Goal: Task Accomplishment & Management: Manage account settings

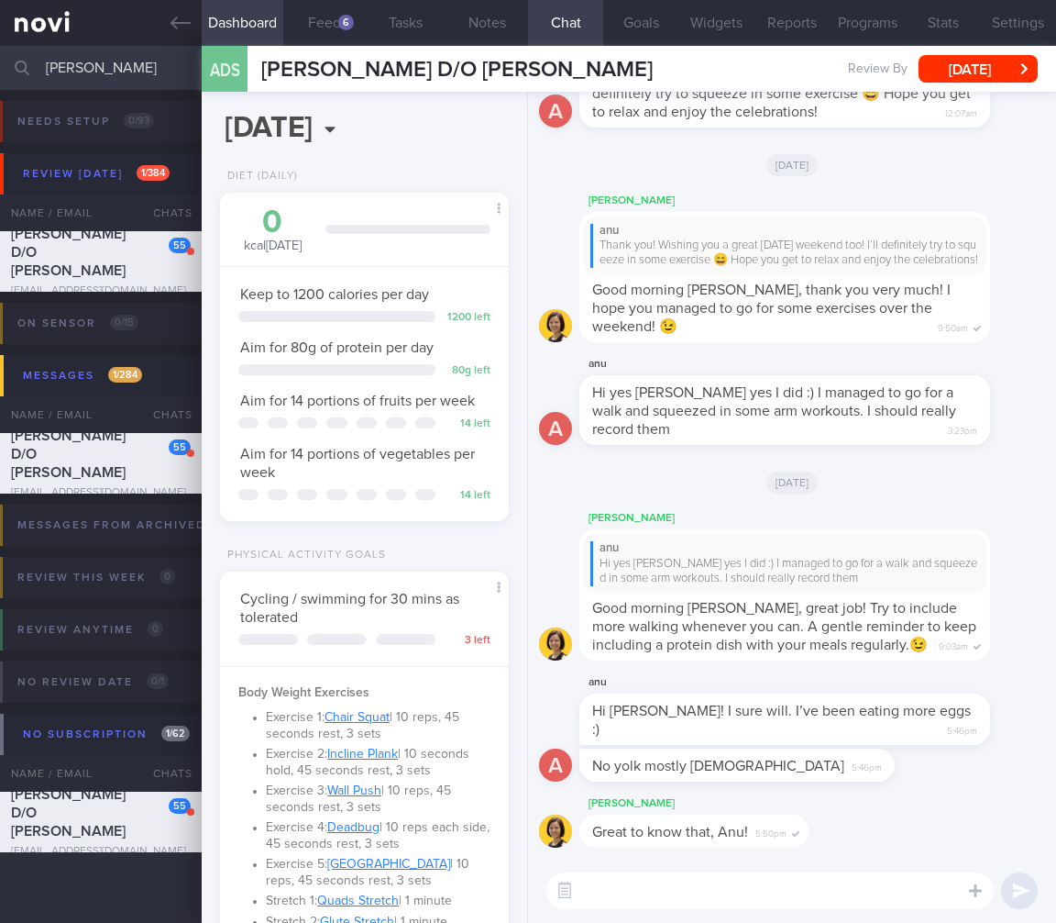
select select "8"
drag, startPoint x: 110, startPoint y: 69, endPoint x: -125, endPoint y: 65, distance: 234.8
click at [0, 65] on html "You are offline! Some functionality will be unavailable Patients New Users Coac…" at bounding box center [528, 461] width 1056 height 923
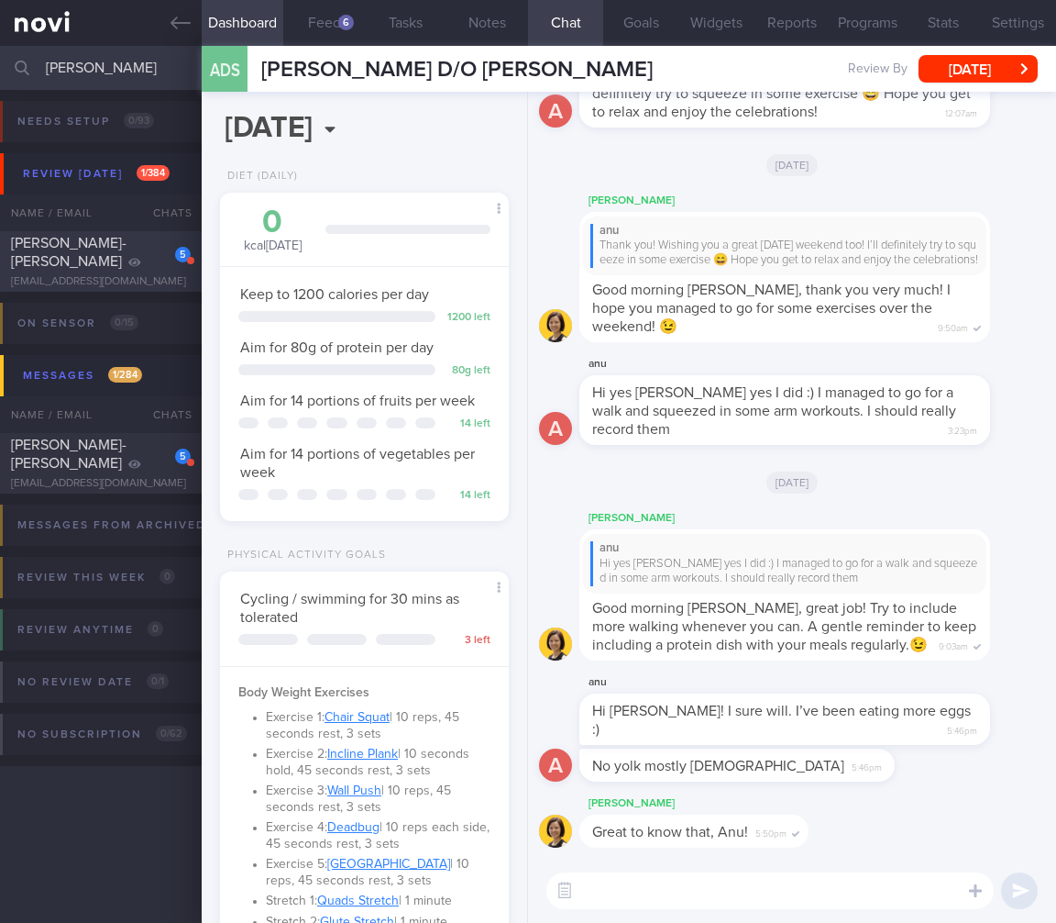
type input "thomas"
click at [37, 259] on span "THOMAS NIEN-CHONG JENG" at bounding box center [69, 252] width 116 height 33
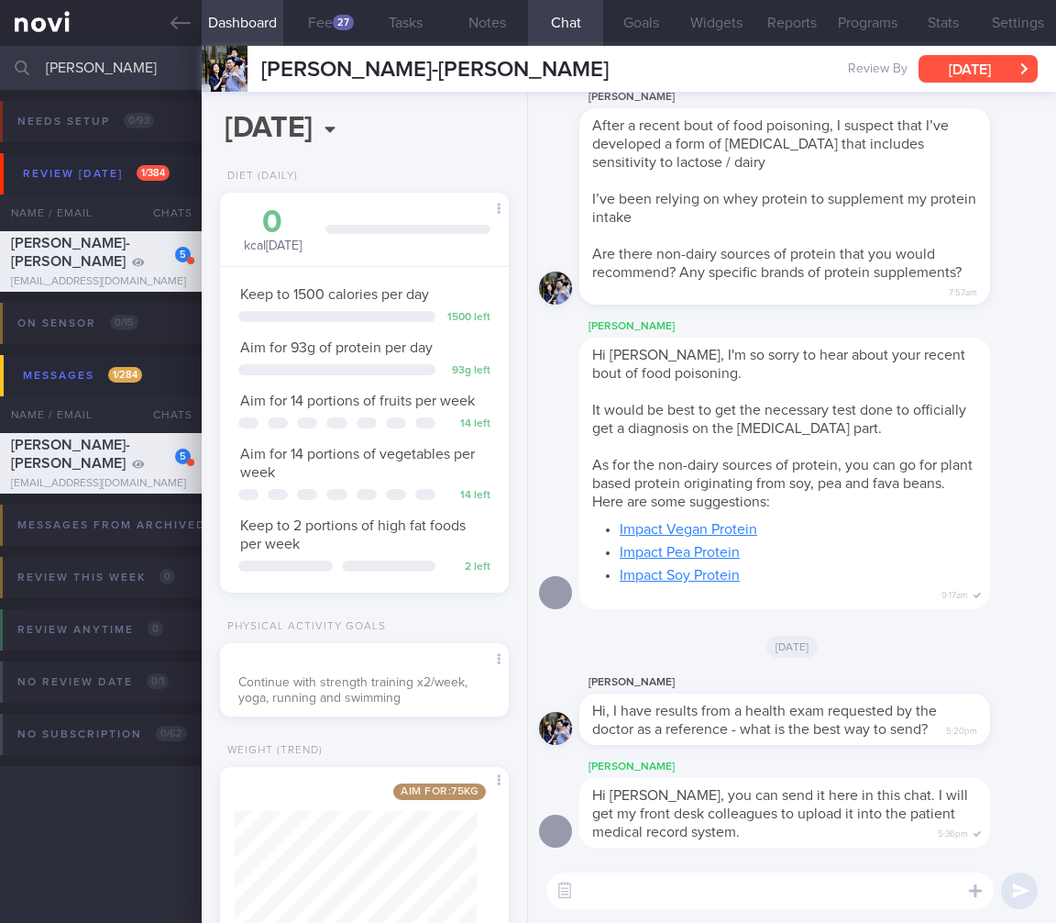
click at [962, 68] on button "Wed, 21 May" at bounding box center [978, 69] width 119 height 28
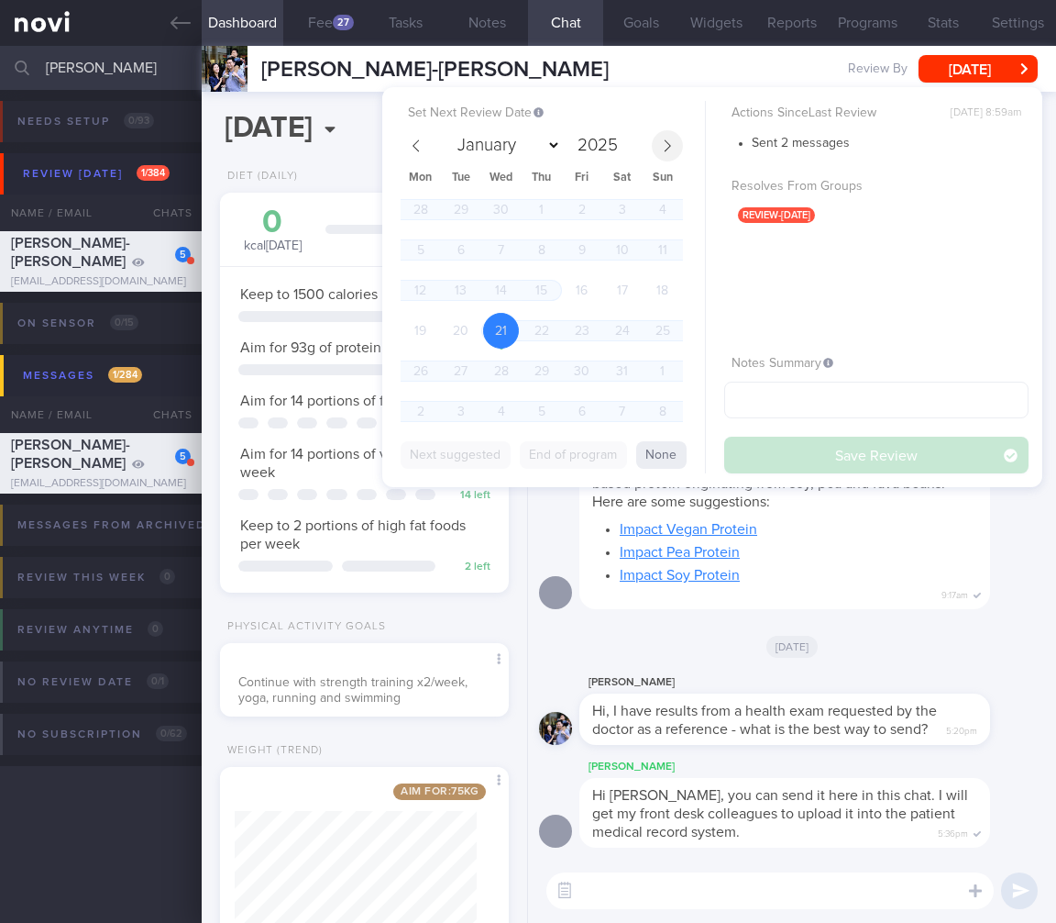
click at [679, 144] on span at bounding box center [667, 145] width 31 height 31
click at [679, 143] on span at bounding box center [667, 145] width 31 height 31
click at [667, 145] on icon at bounding box center [667, 145] width 13 height 13
click at [669, 145] on icon at bounding box center [667, 145] width 13 height 13
select select "8"
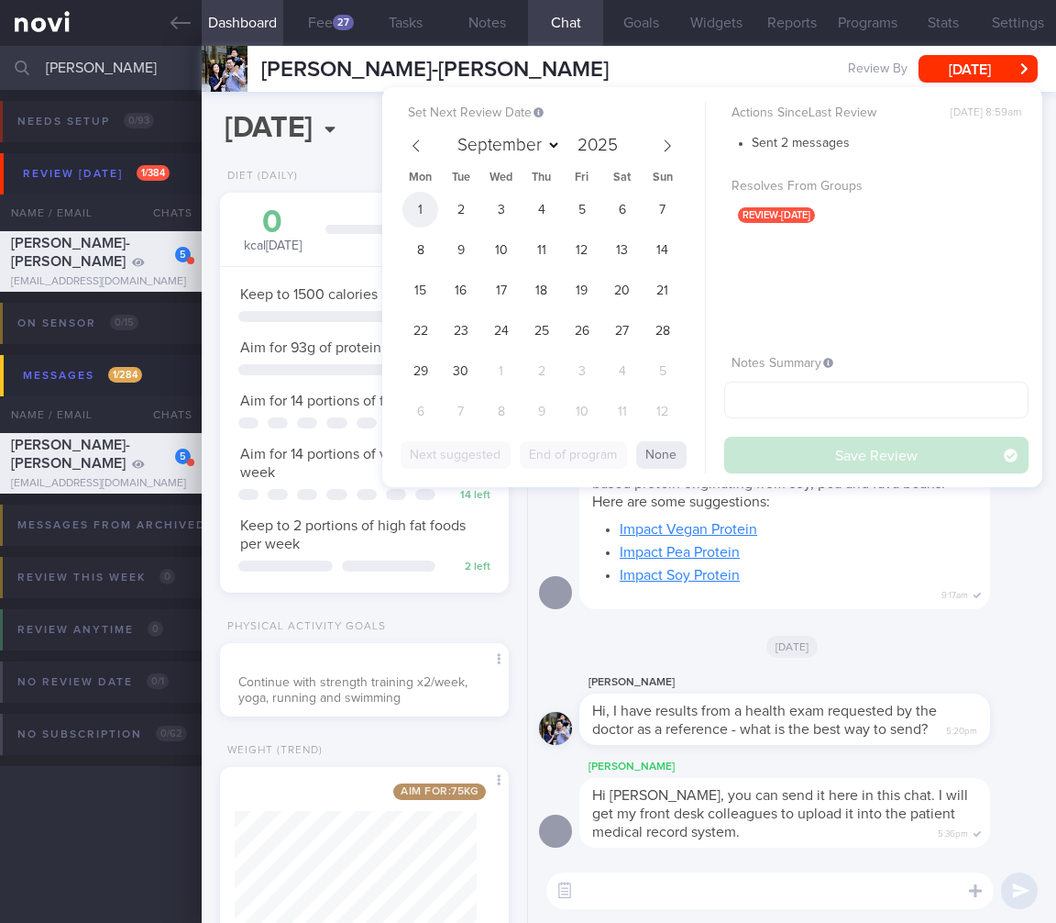
click at [431, 207] on span "1" at bounding box center [421, 210] width 36 height 36
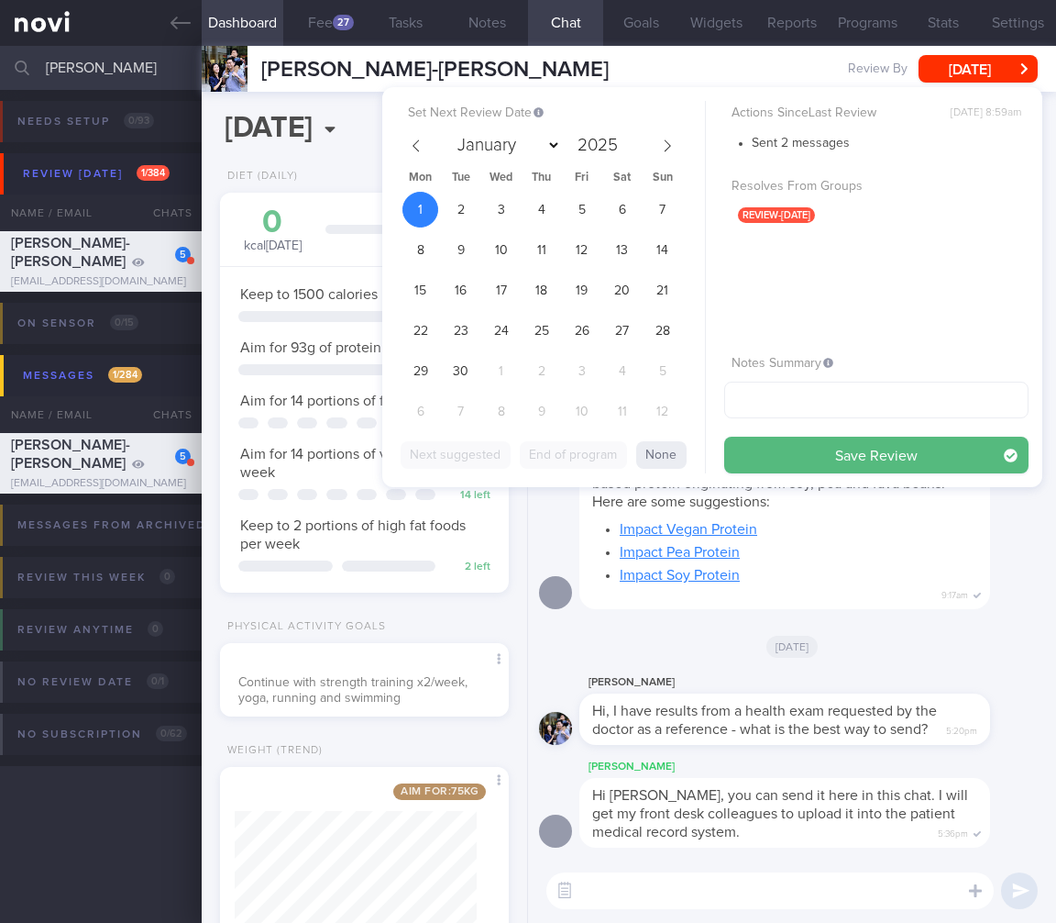
drag, startPoint x: 902, startPoint y: 454, endPoint x: 673, endPoint y: 447, distance: 229.4
click at [902, 454] on button "Save Review" at bounding box center [876, 455] width 304 height 37
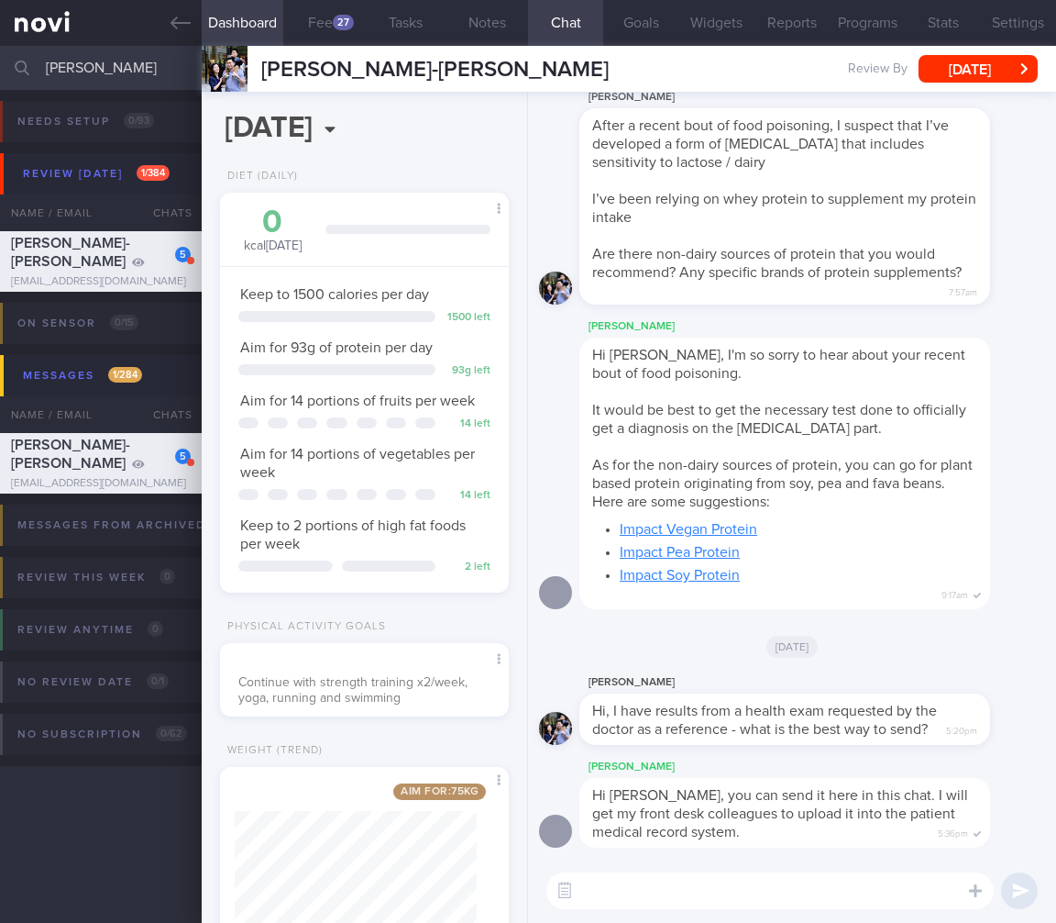
scroll to position [85, 0]
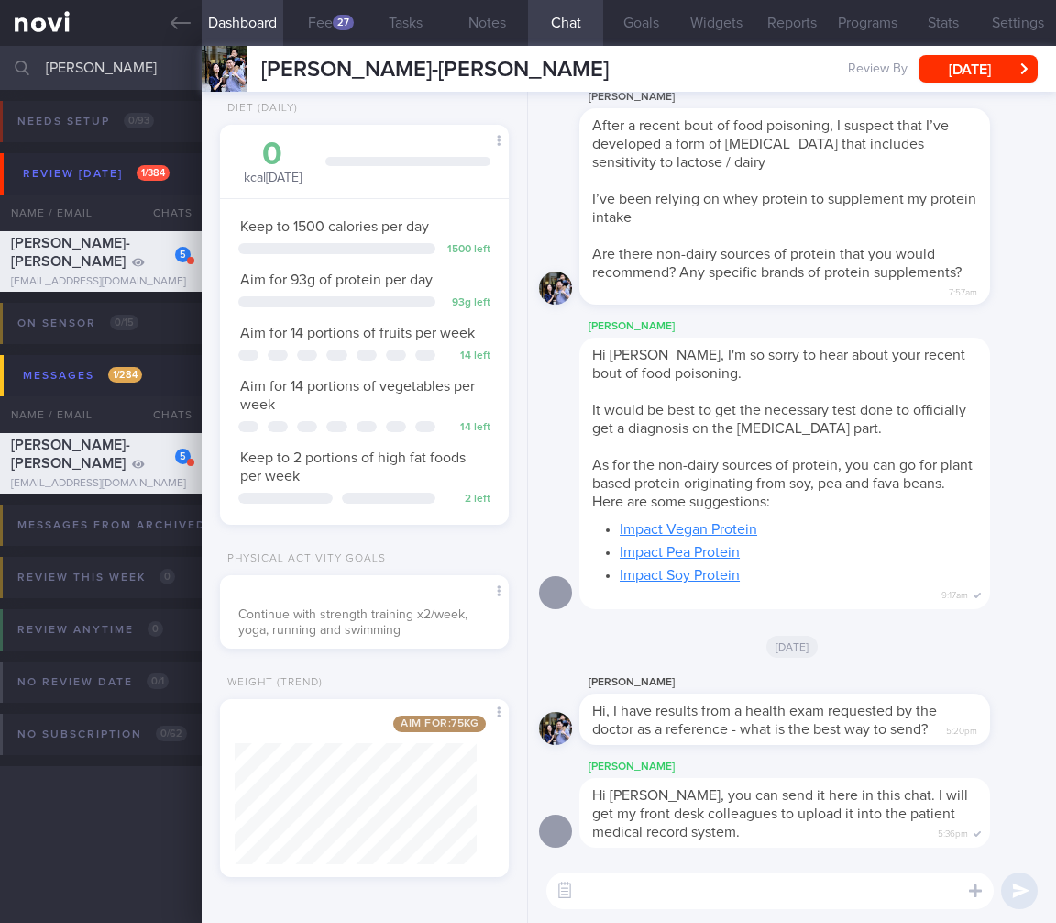
drag, startPoint x: 98, startPoint y: 78, endPoint x: -18, endPoint y: 65, distance: 117.2
click at [0, 65] on html "You are offline! Some functionality will be unavailable Patients New Users Coac…" at bounding box center [528, 461] width 1056 height 923
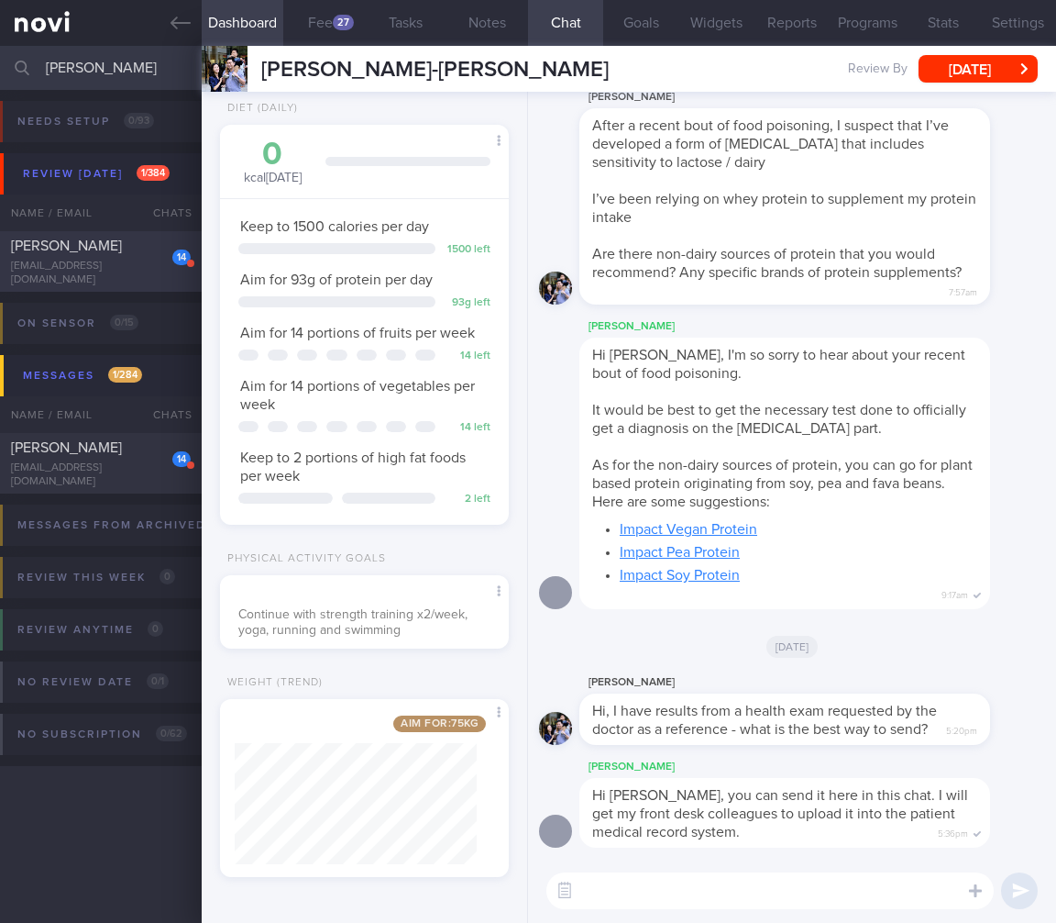
type input "gassner"
click at [50, 253] on span "CATHERINE GASSNER" at bounding box center [66, 245] width 111 height 15
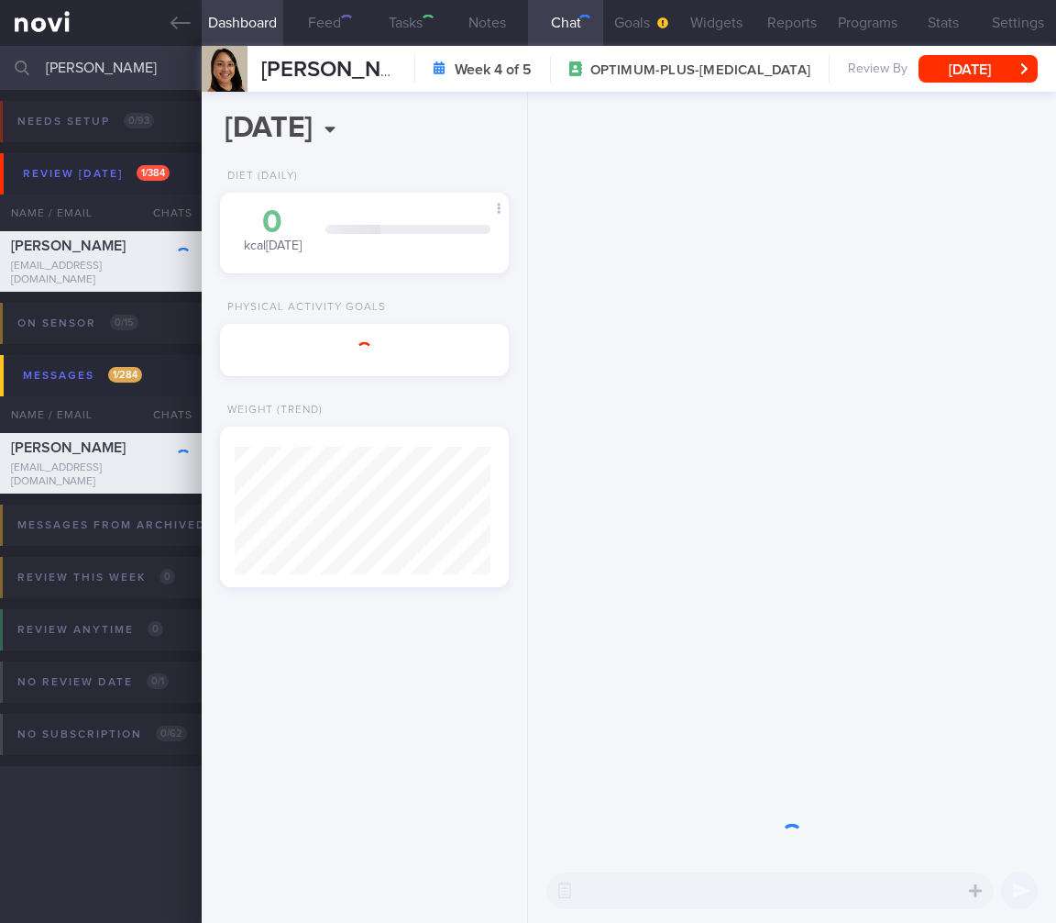
scroll to position [127, 256]
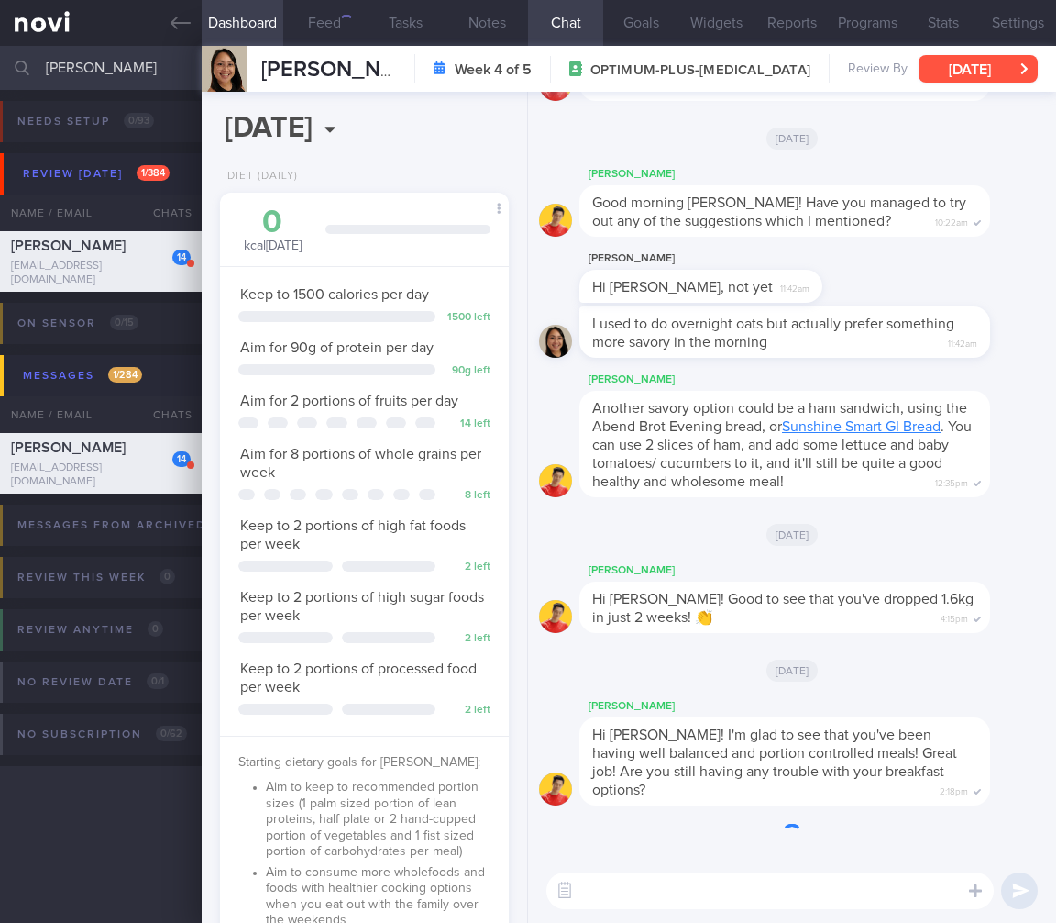
click at [984, 72] on button "Sun, 10 Aug" at bounding box center [978, 69] width 119 height 28
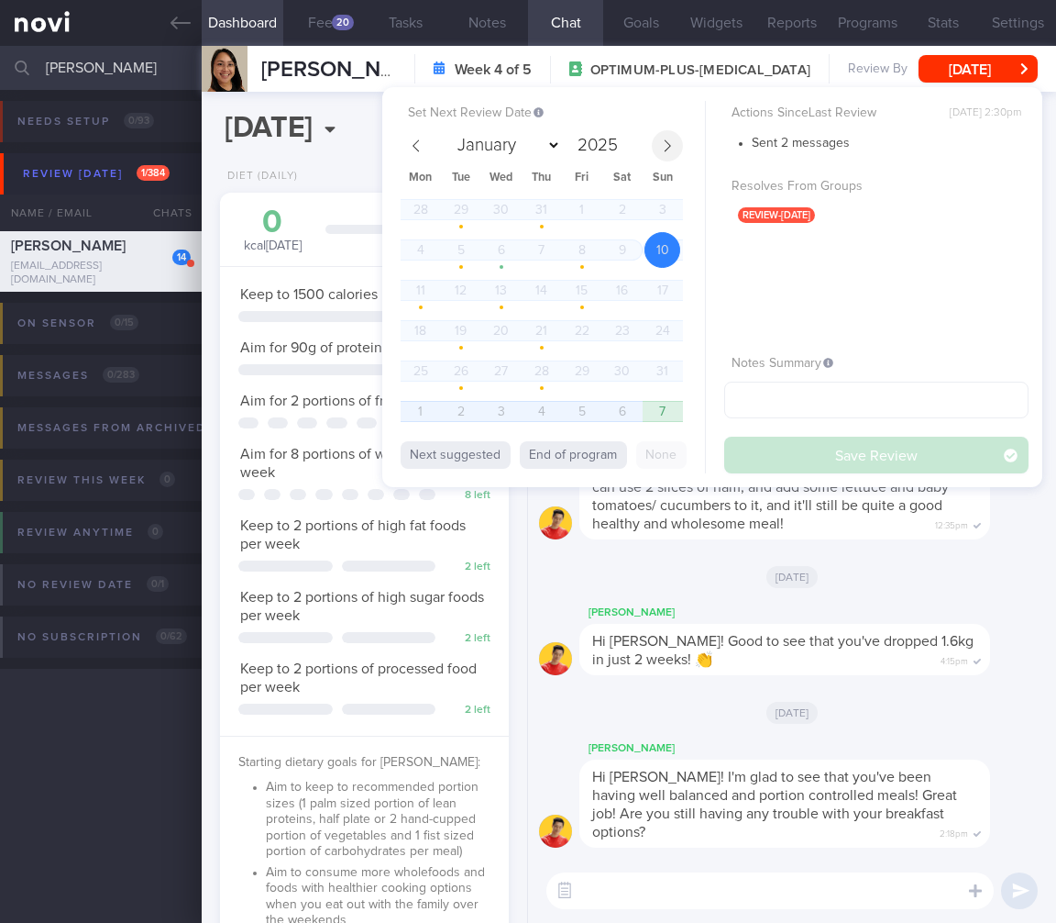
click at [669, 143] on icon at bounding box center [667, 145] width 13 height 13
select select "8"
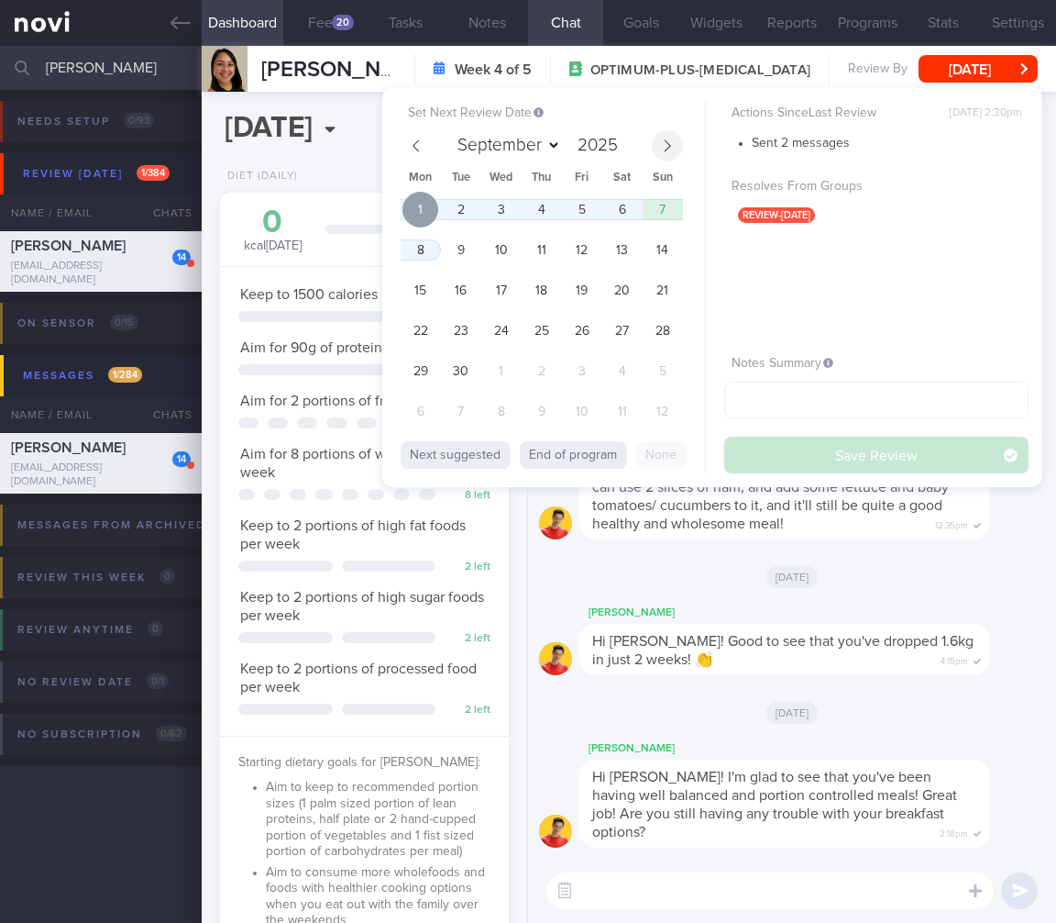
click at [431, 211] on span "1" at bounding box center [421, 210] width 36 height 36
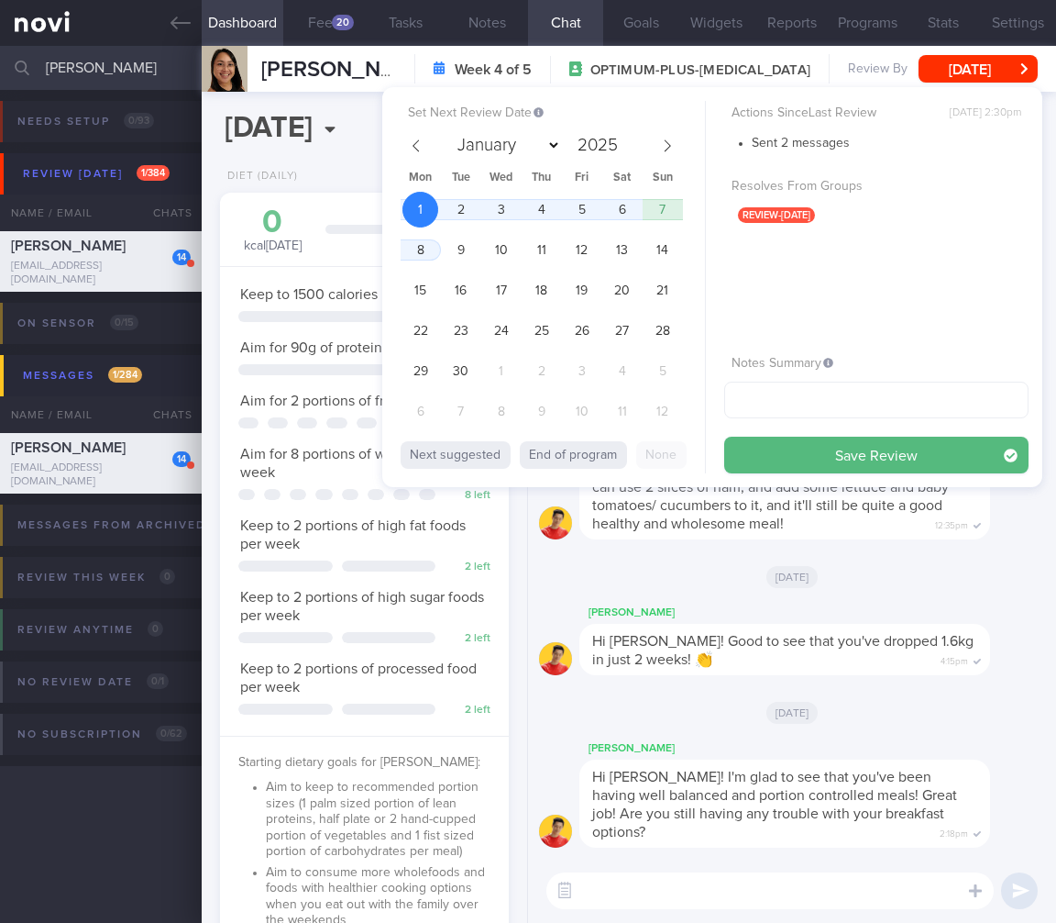
click at [847, 452] on button "Save Review" at bounding box center [876, 455] width 304 height 37
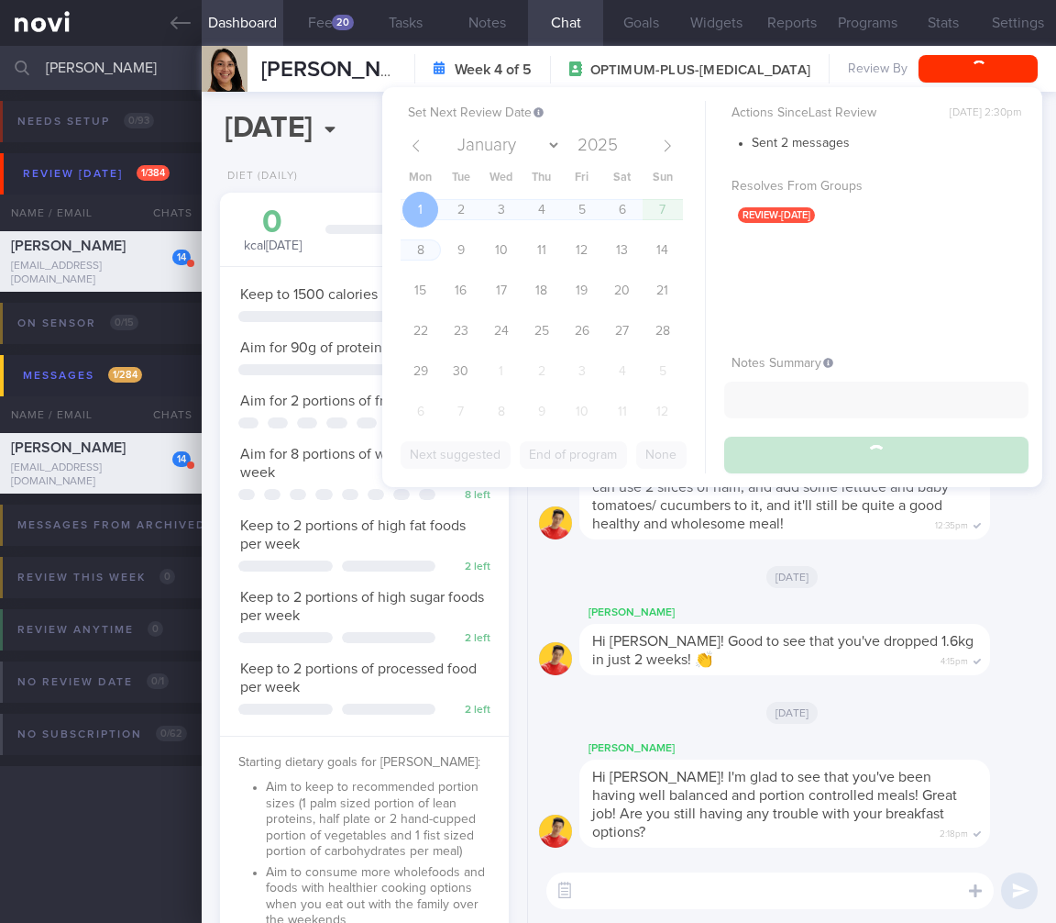
click at [867, 583] on div "Thu, 21 Aug" at bounding box center [792, 575] width 506 height 51
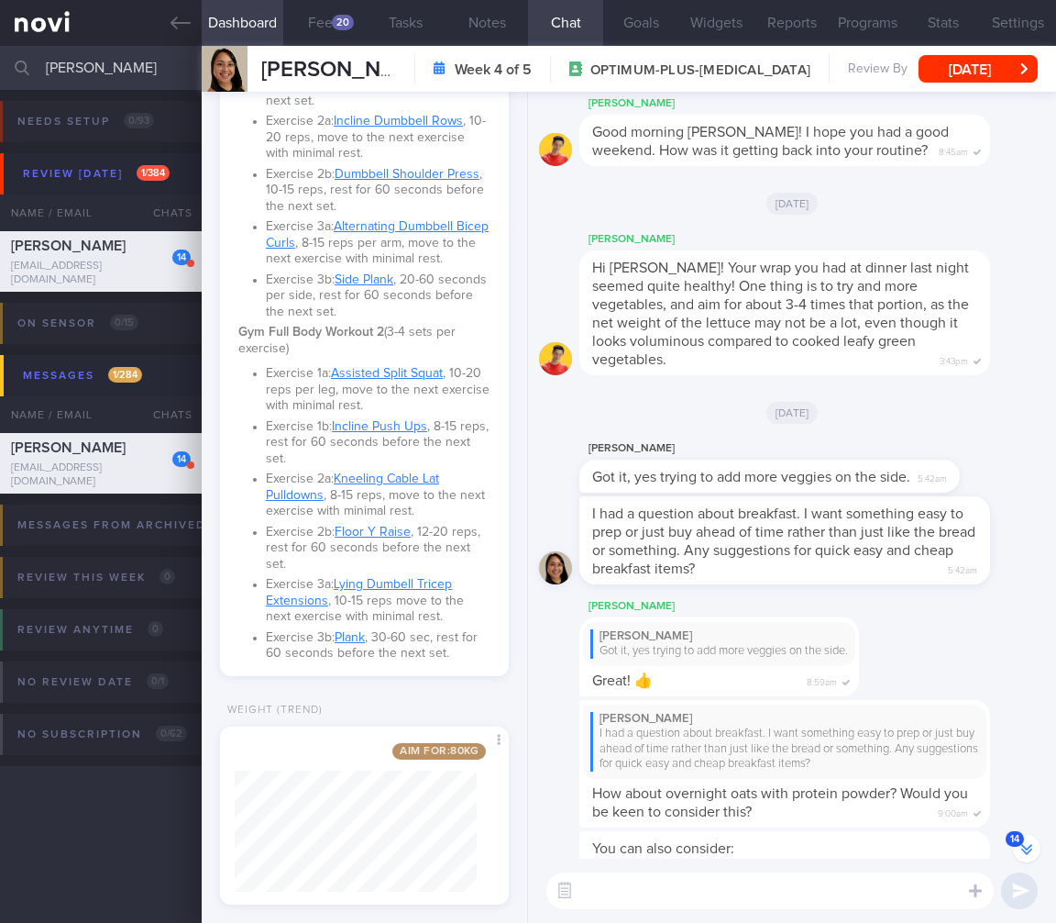
scroll to position [1784, 0]
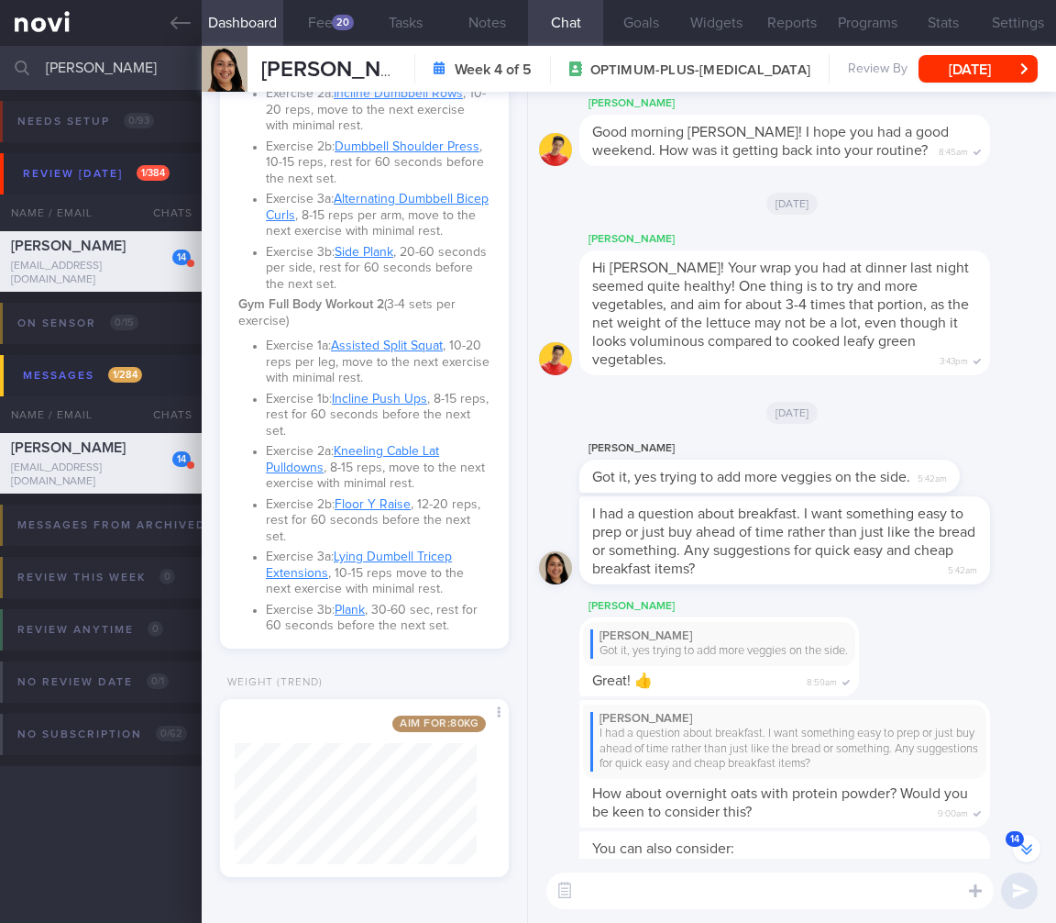
click at [480, 771] on div "Aim for: 80 kg Share" at bounding box center [364, 788] width 289 height 178
drag, startPoint x: 118, startPoint y: 73, endPoint x: -122, endPoint y: 57, distance: 240.8
click at [0, 57] on html "You are offline! Some functionality will be unavailable Patients New Users Coac…" at bounding box center [528, 461] width 1056 height 923
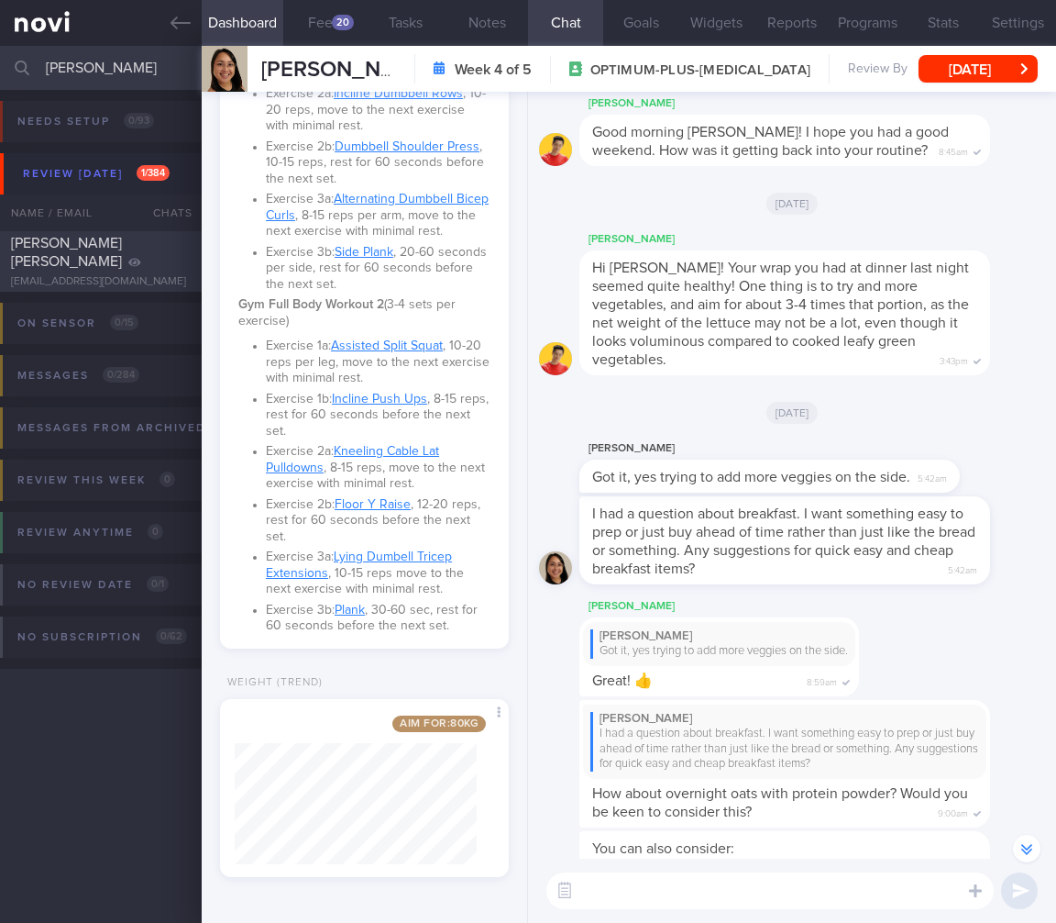
type input "lau shi"
click at [72, 280] on div "Lau Shi Ying shiyinglau@gmail.com Today Today OPTIMUM-PLUS-OZEMPIC" at bounding box center [528, 261] width 1056 height 61
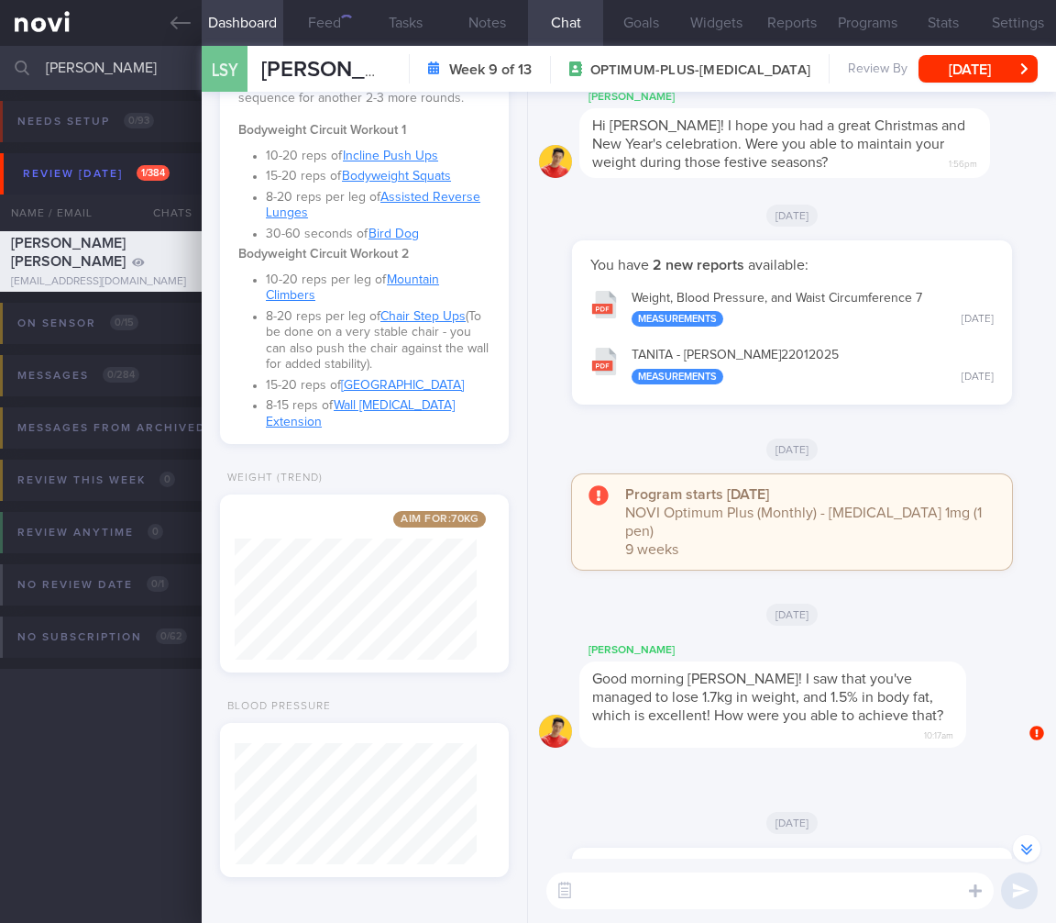
scroll to position [121, 242]
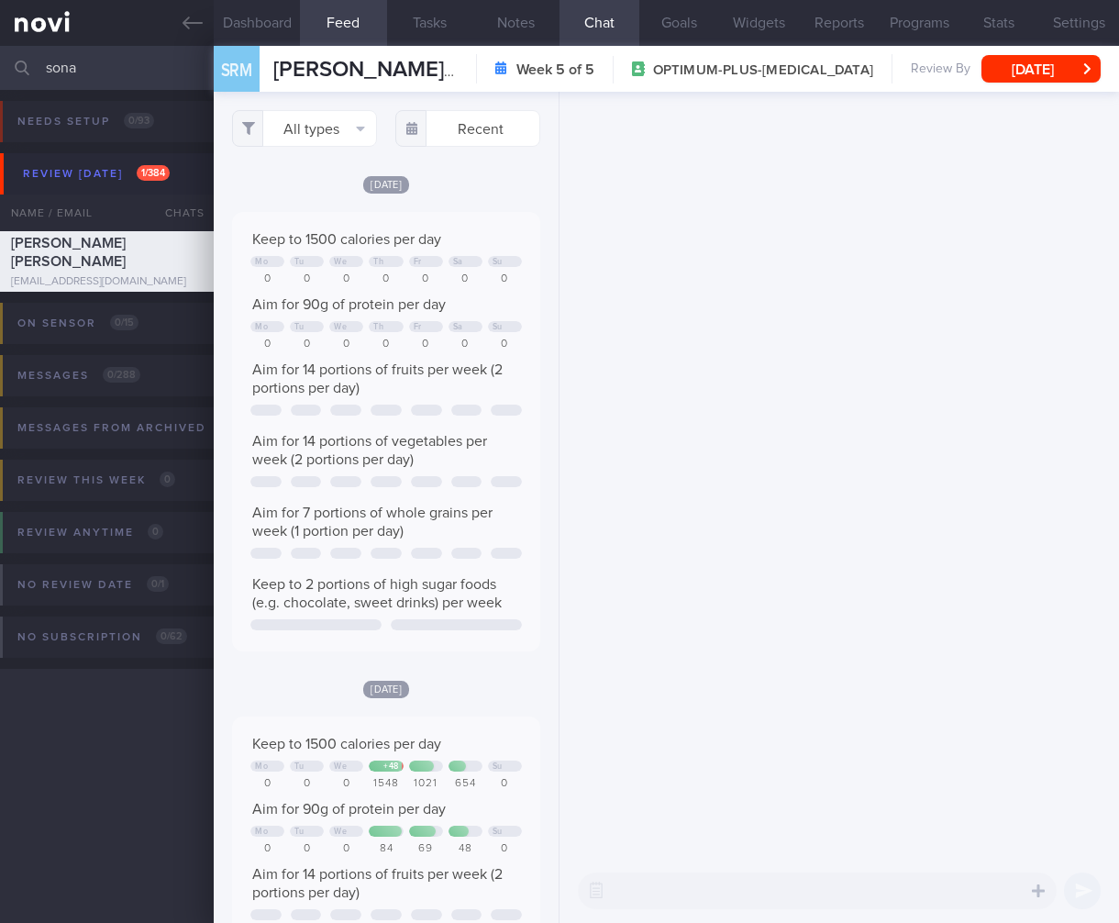
select select "7"
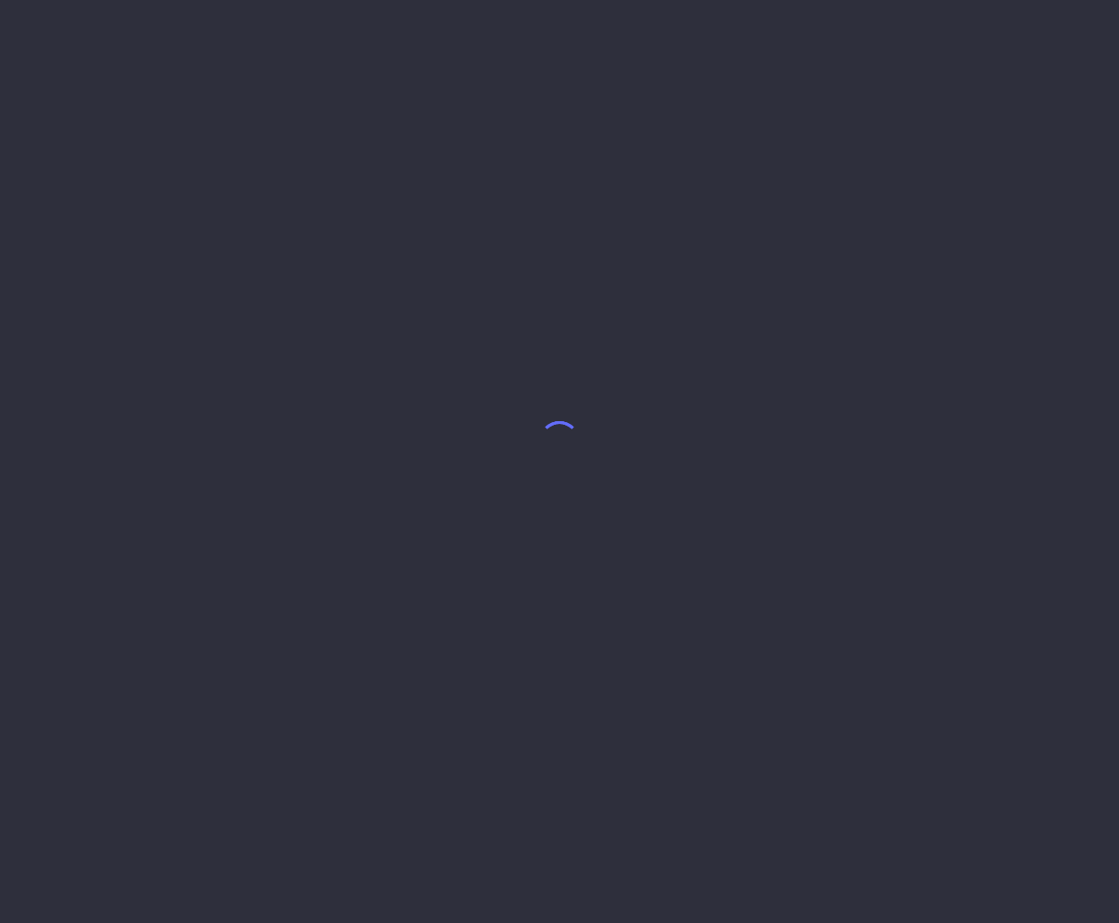
select select "7"
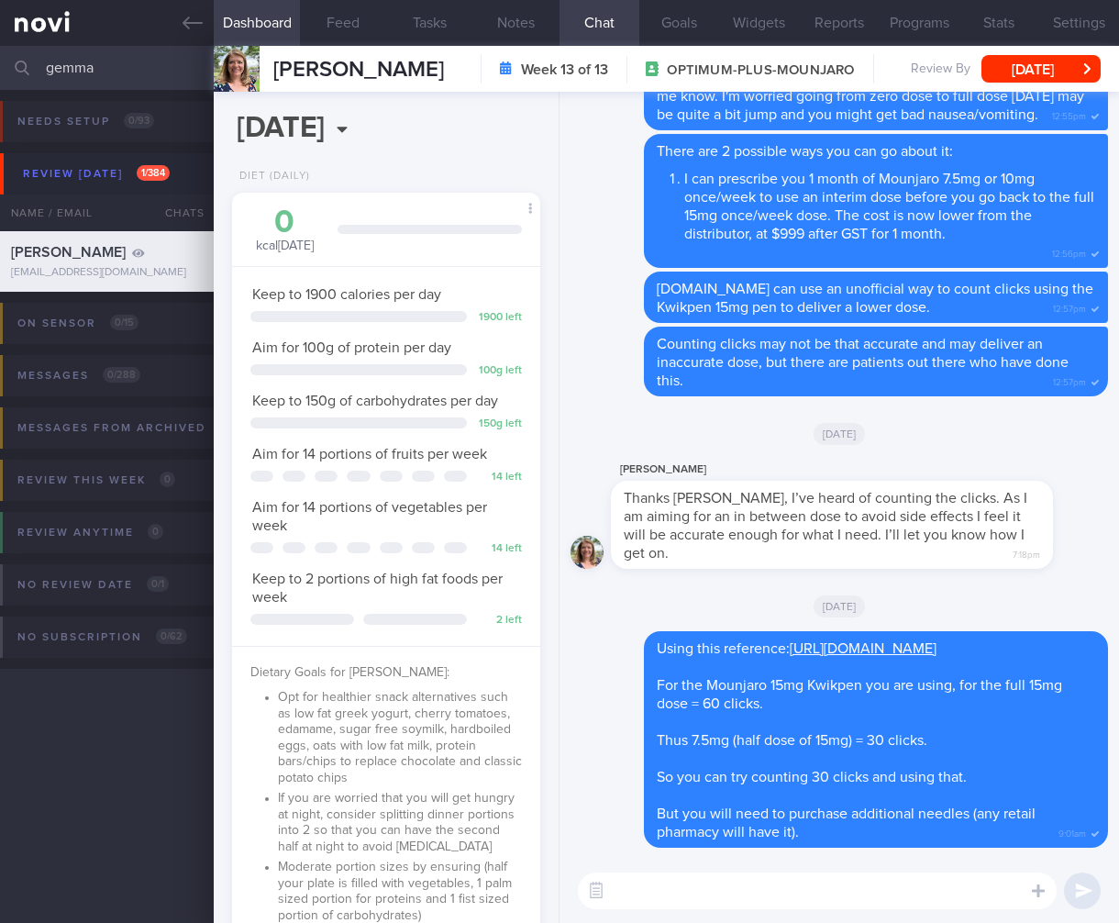
select select "5"
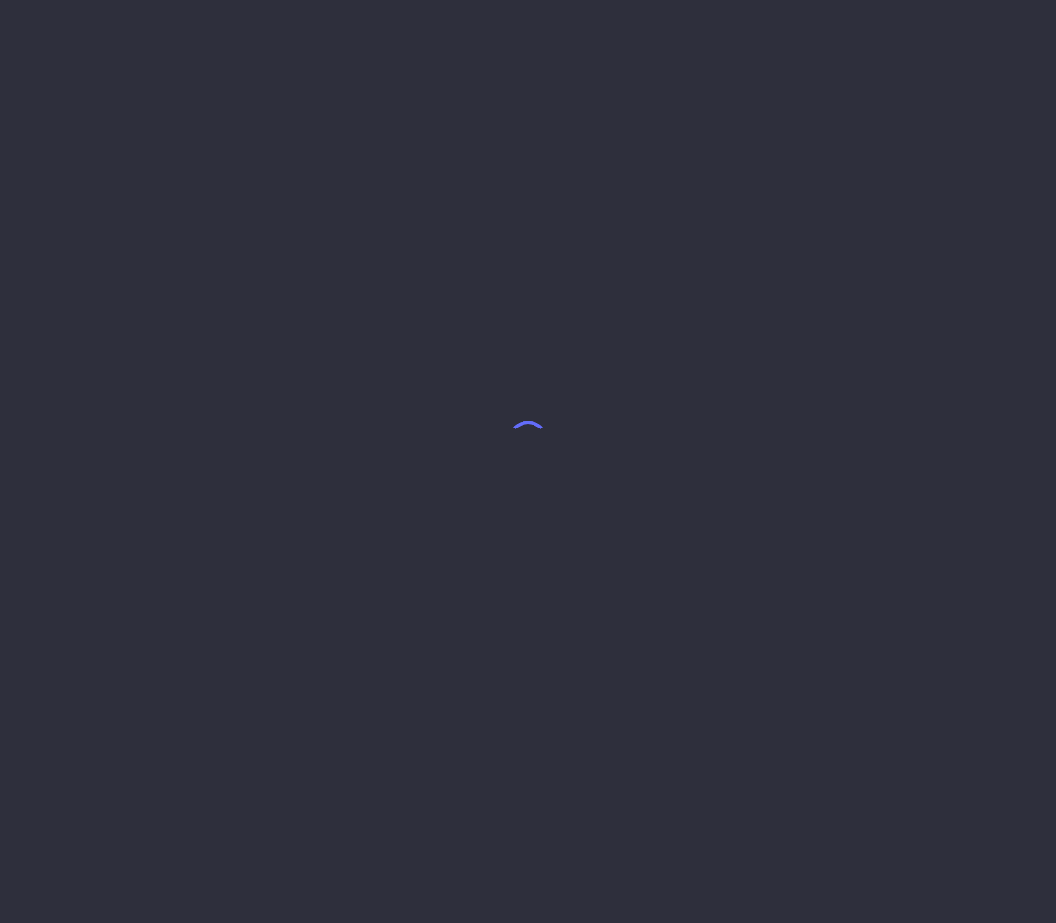
select select "8"
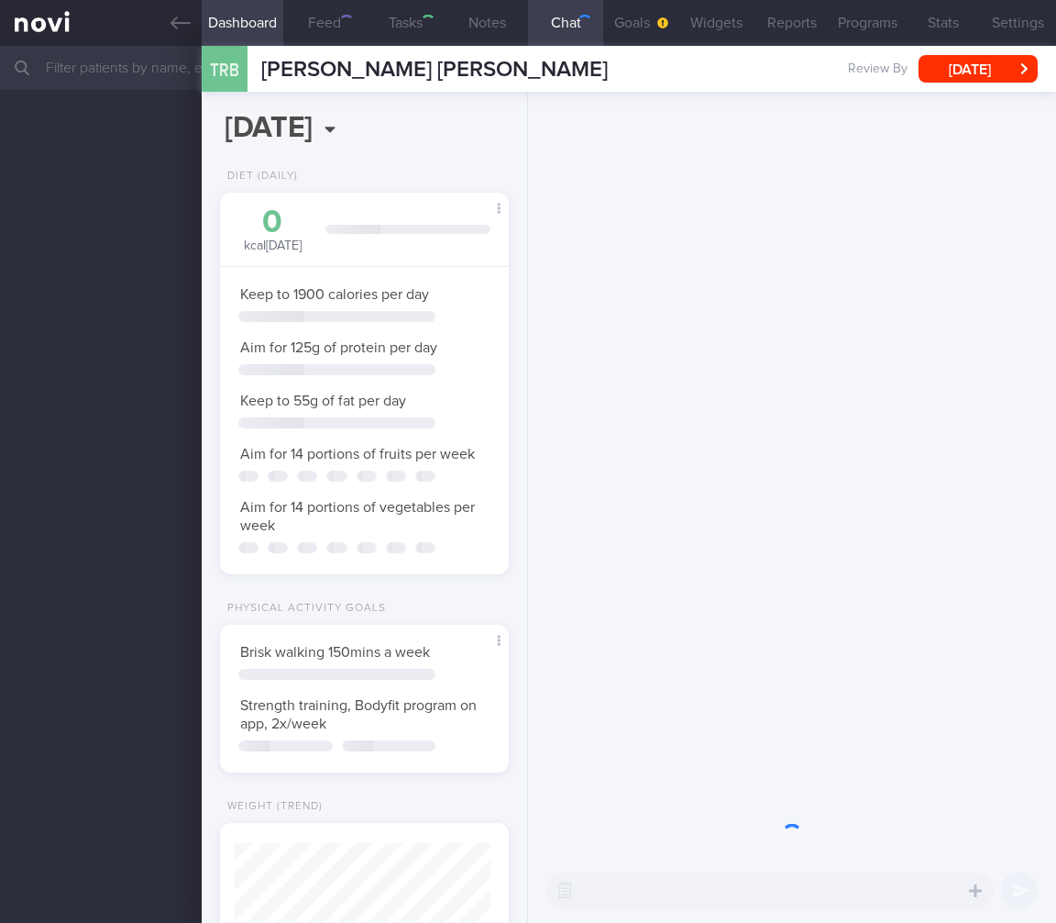
select select "7"
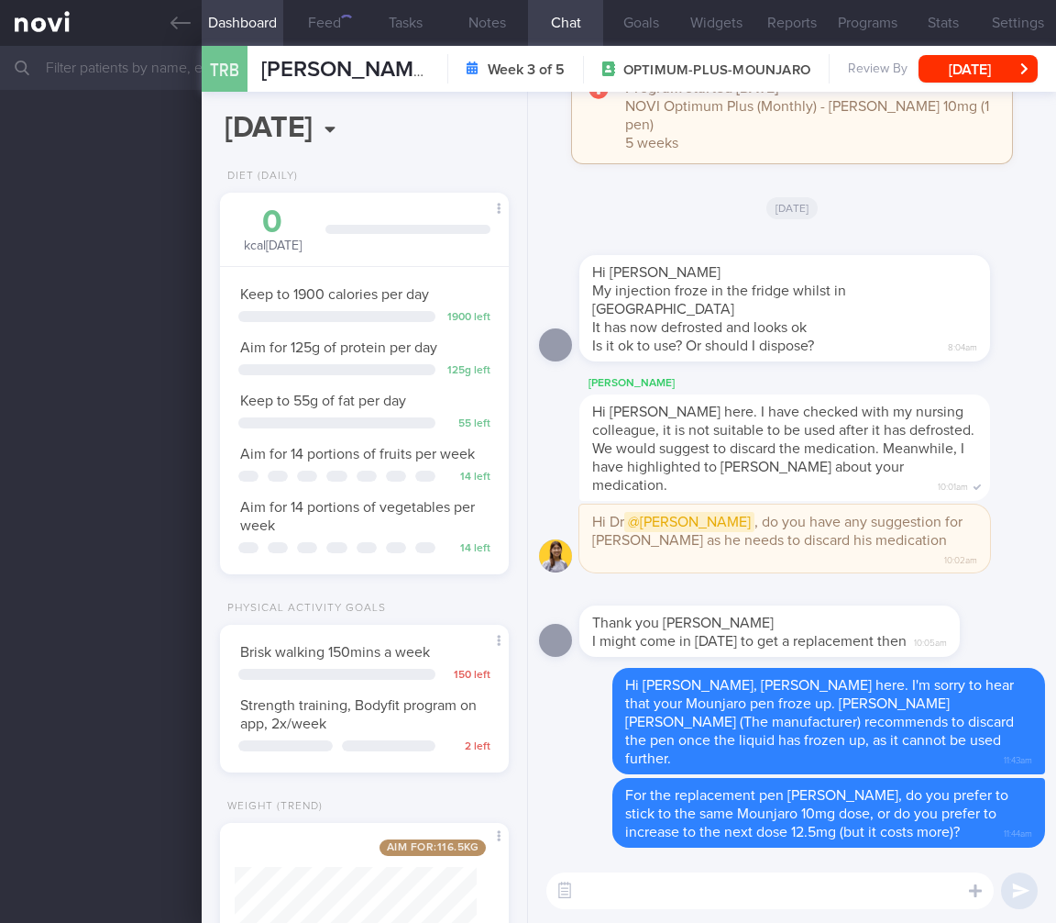
scroll to position [148, 242]
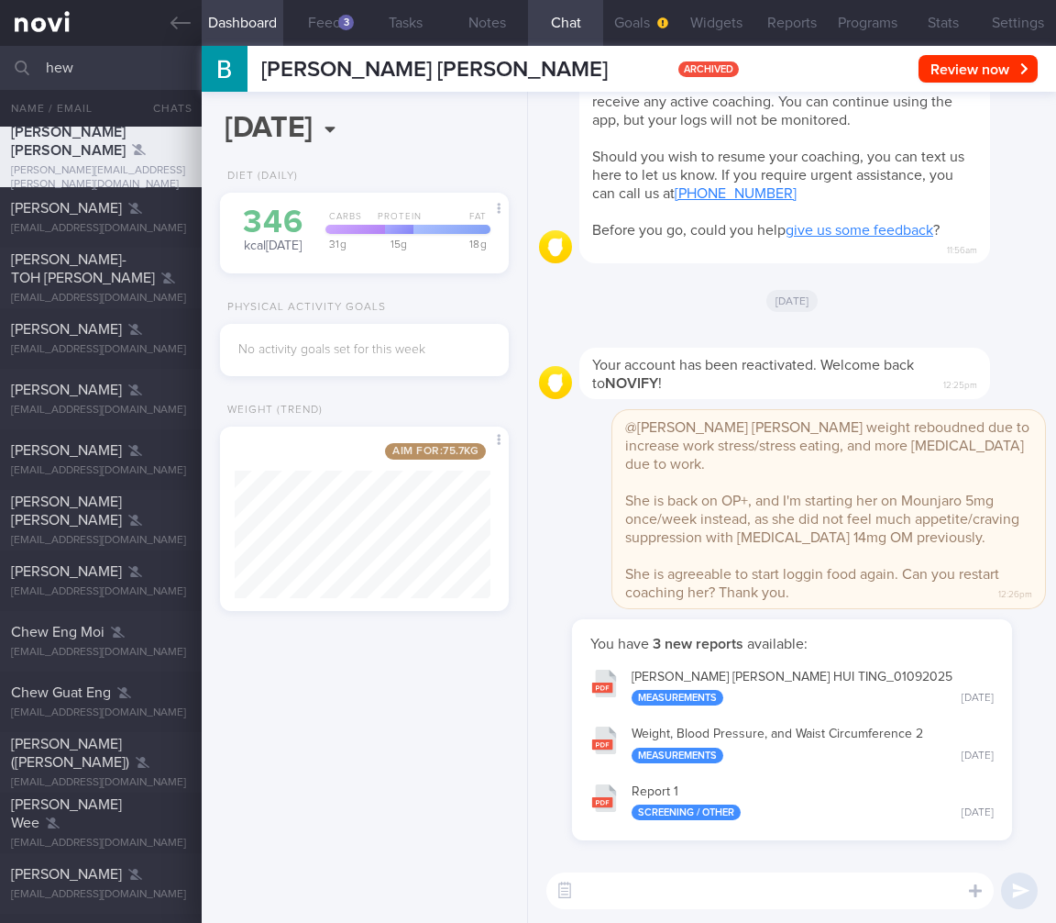
select select "8"
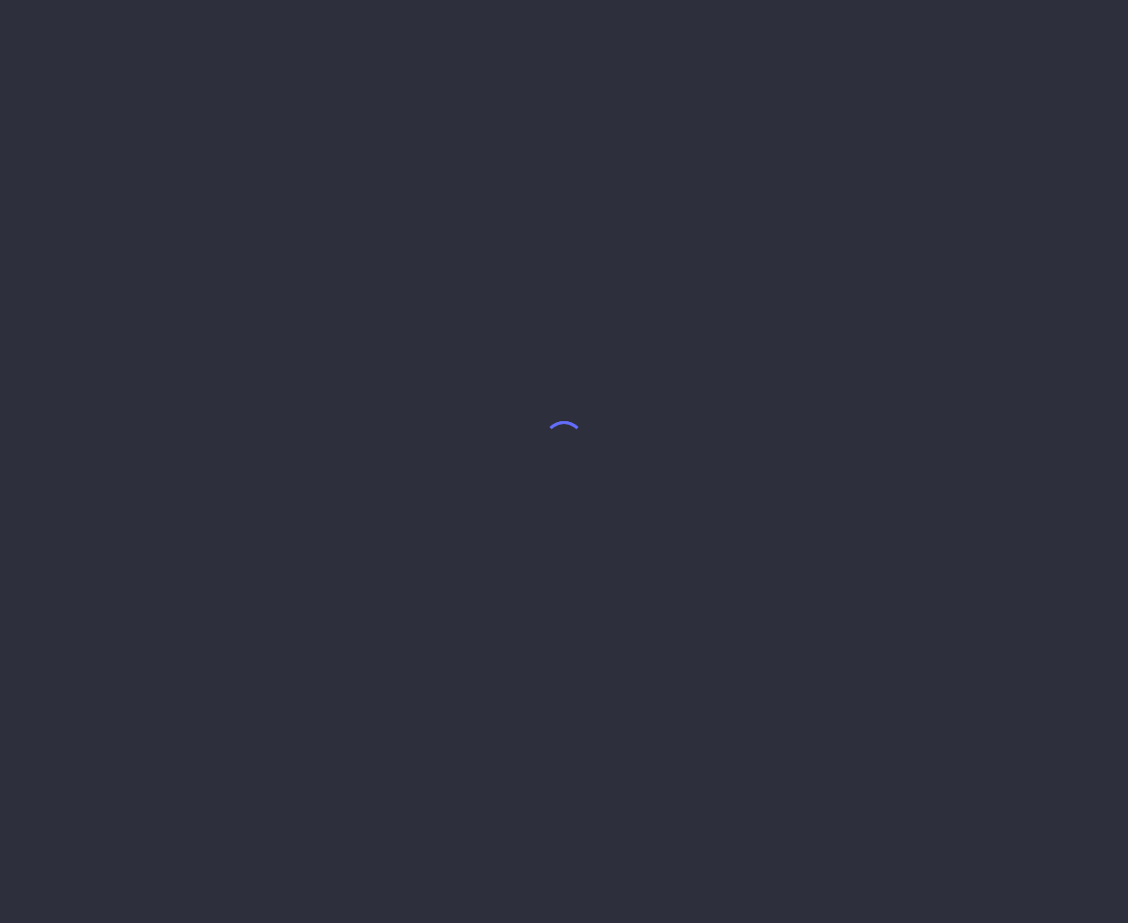
select select "6"
select select "7"
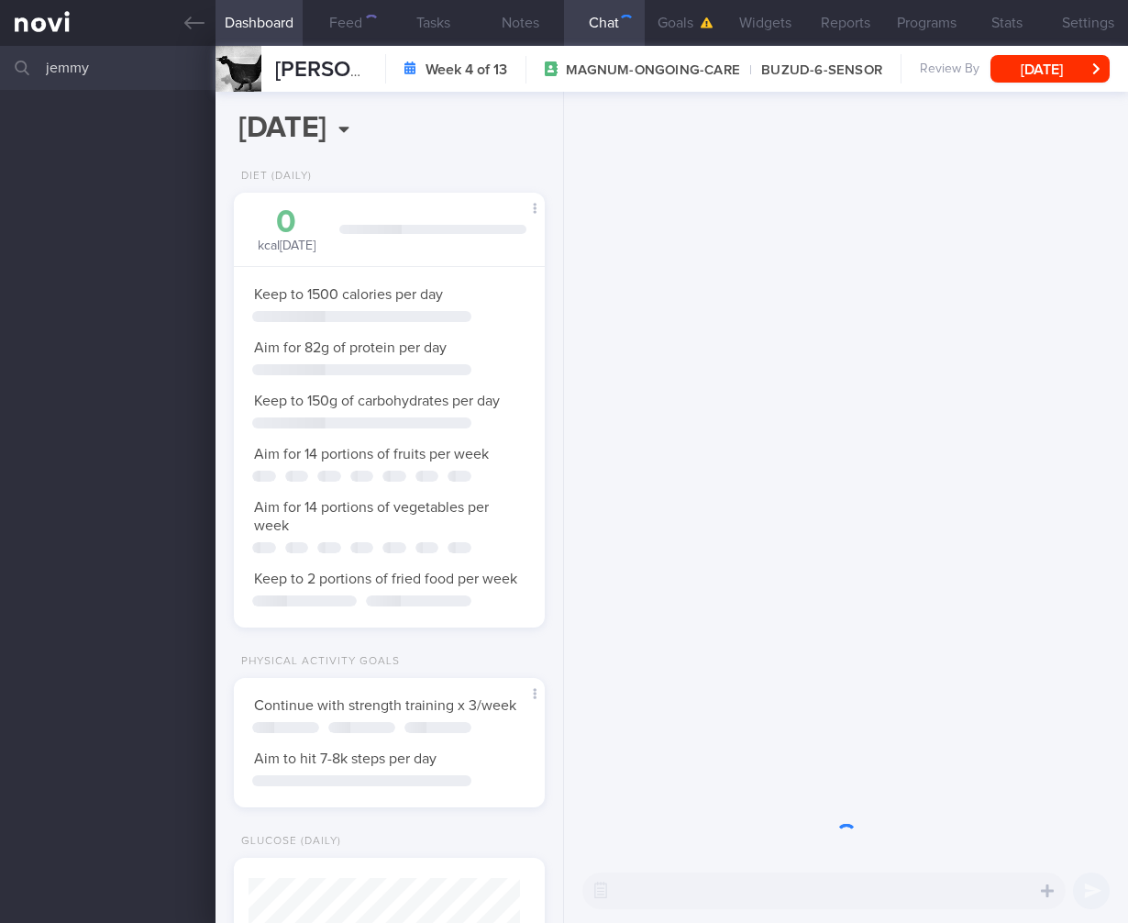
select select "7"
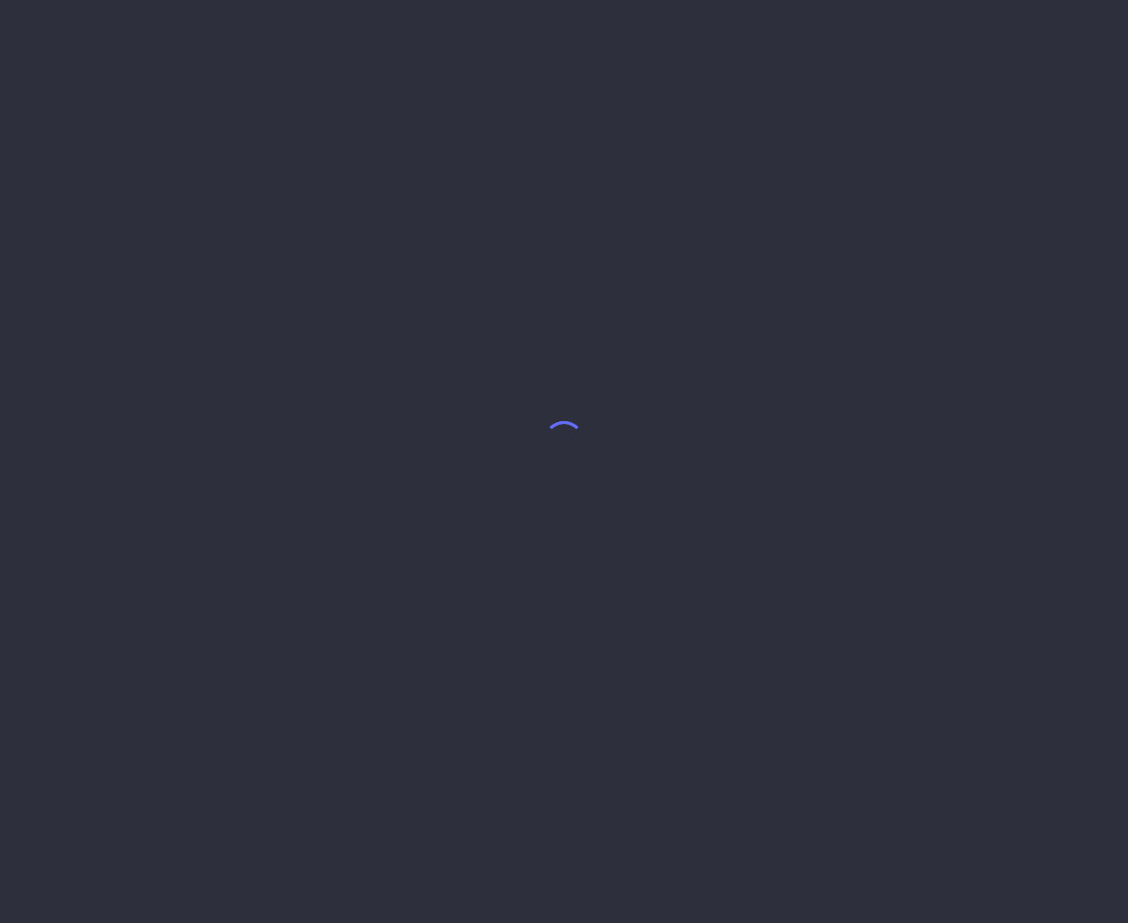
select select "7"
select select "4"
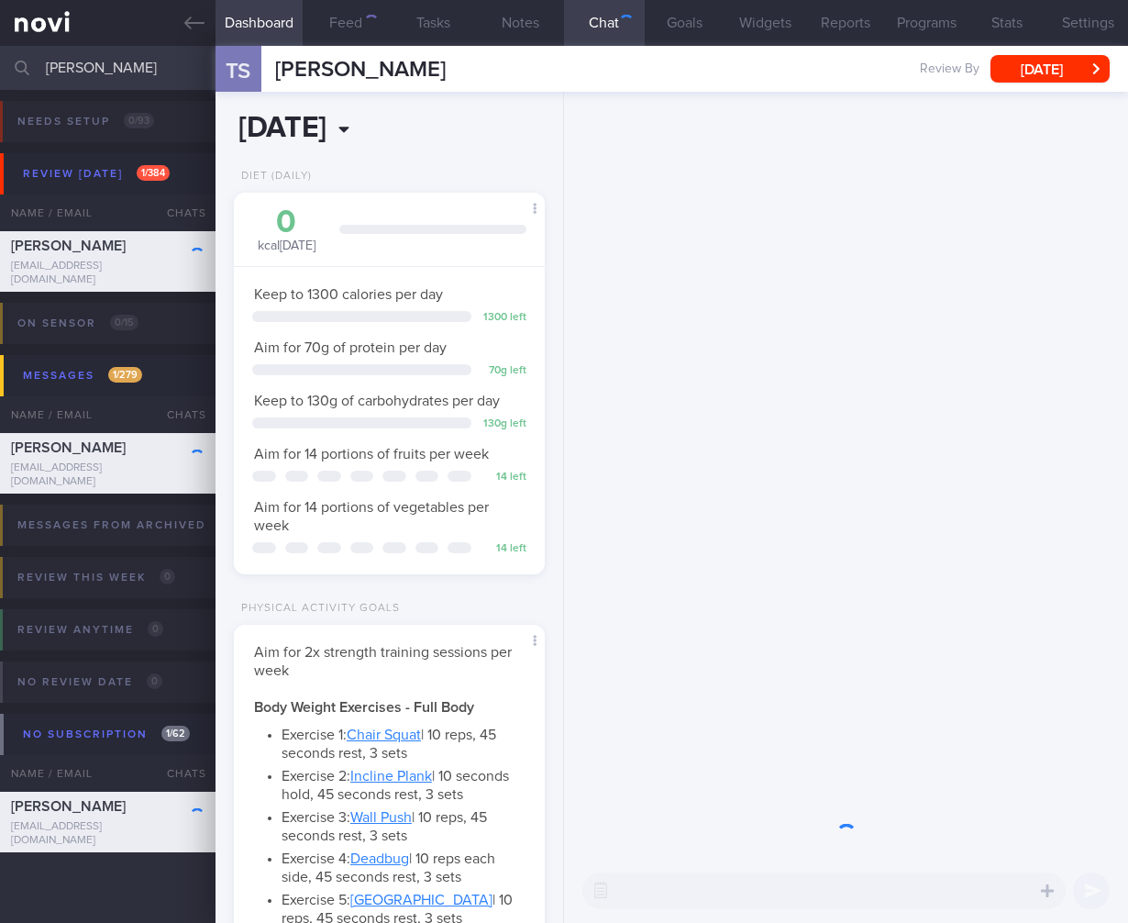
scroll to position [136, 271]
